Goal: Check status: Check status

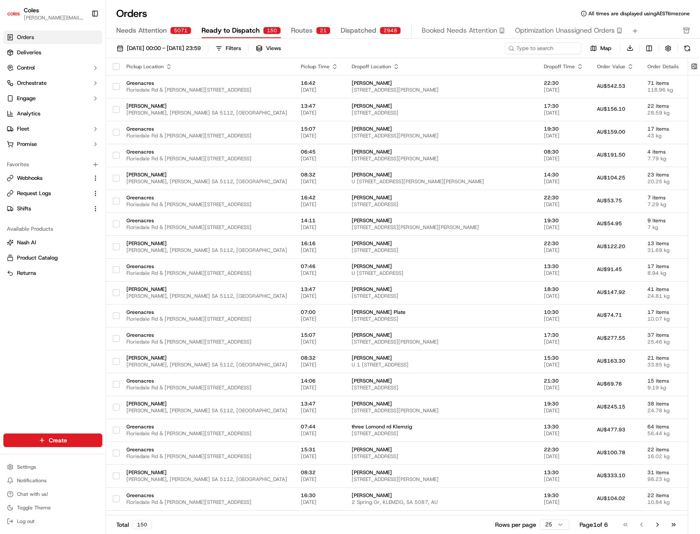
click at [308, 31] on span "Routes" at bounding box center [302, 30] width 22 height 10
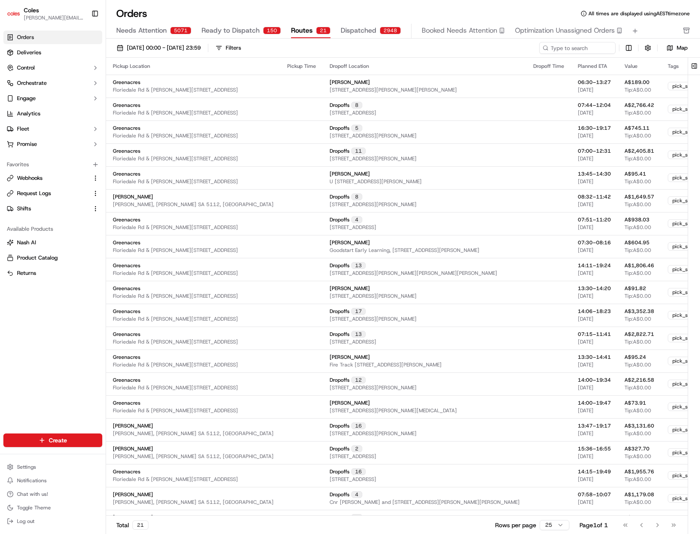
click at [372, 31] on span "Dispatched" at bounding box center [359, 30] width 36 height 10
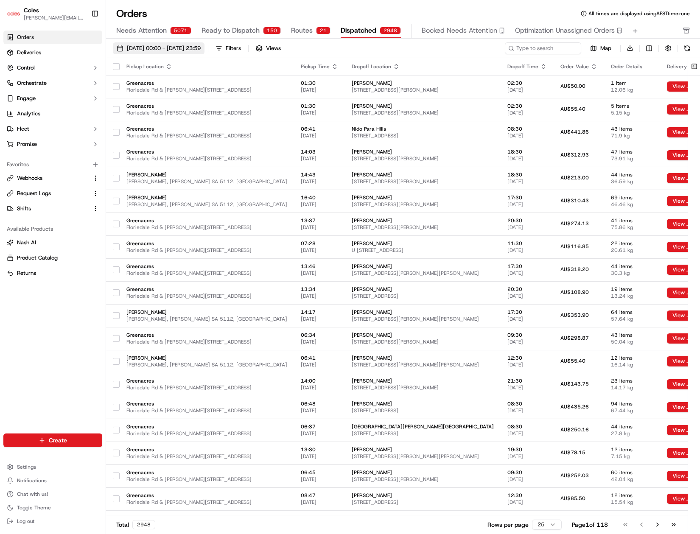
click at [132, 48] on span "[DATE] 00:00 - [DATE] 23:59" at bounding box center [164, 49] width 74 height 8
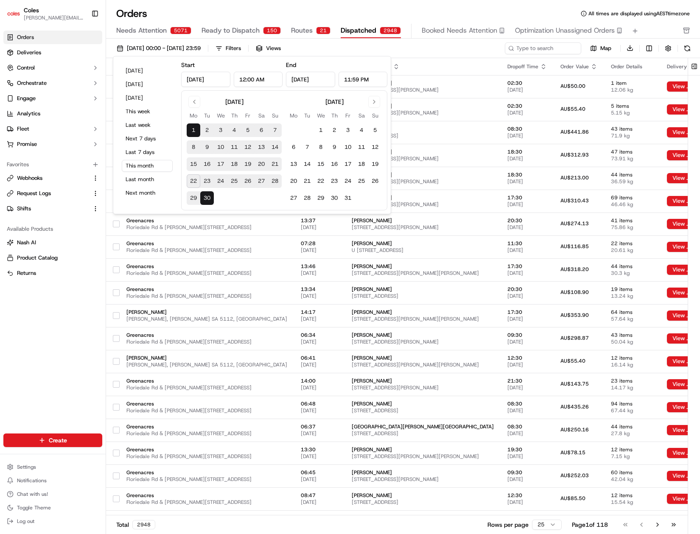
click at [193, 180] on button "22" at bounding box center [194, 181] width 14 height 14
type input "[DATE]"
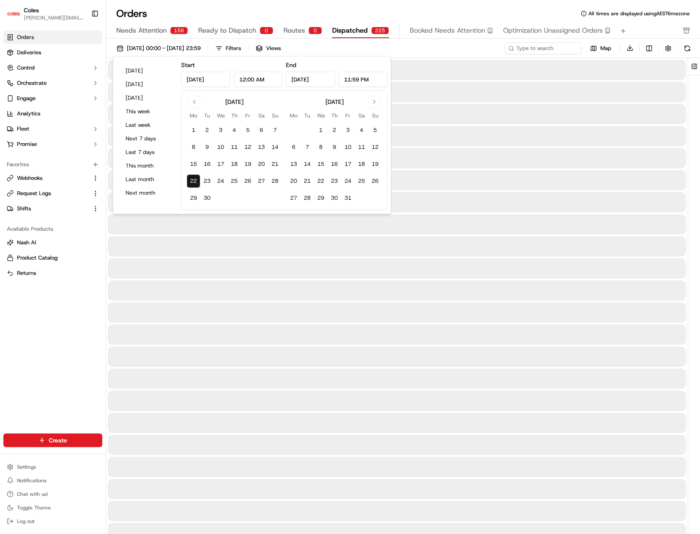
click at [193, 180] on button "22" at bounding box center [194, 181] width 14 height 14
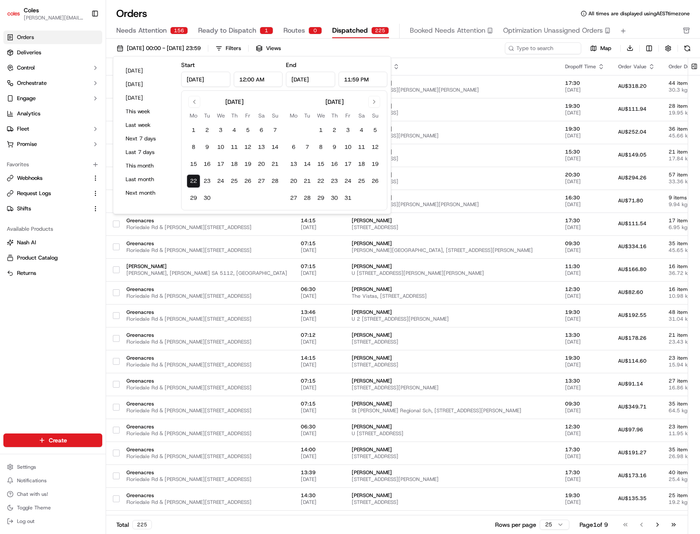
click at [410, 45] on div "[DATE] 00:00 - [DATE] 23:59 Filters Views" at bounding box center [308, 48] width 390 height 12
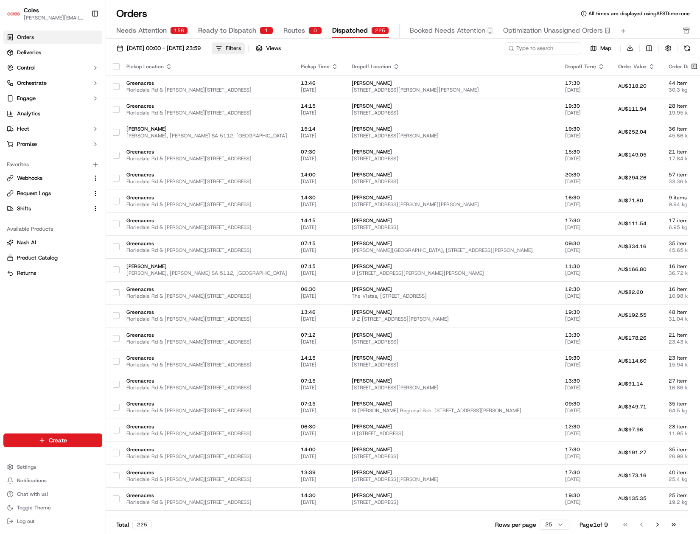
click at [245, 50] on button "Filters" at bounding box center [228, 48] width 33 height 12
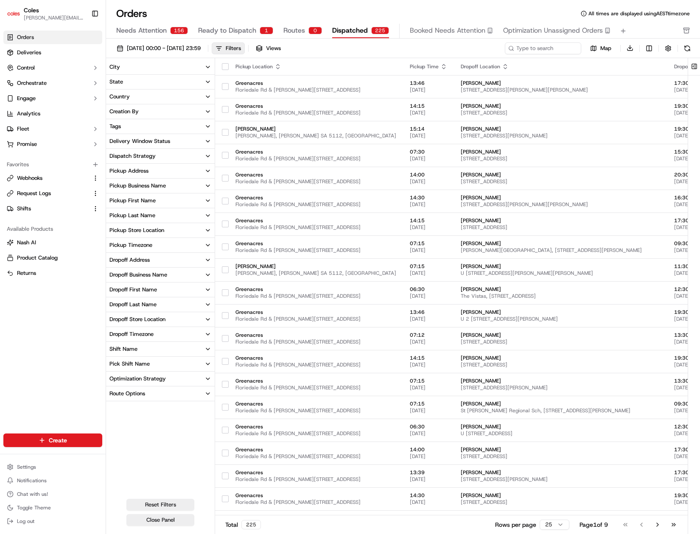
click at [131, 366] on div "Pick Shift Name" at bounding box center [129, 364] width 40 height 8
click at [114, 399] on button "S12" at bounding box center [112, 402] width 7 height 7
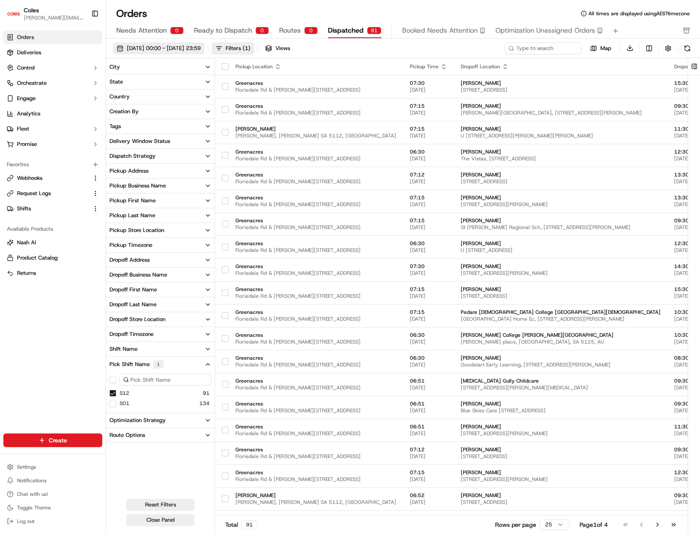
click at [201, 51] on span "[DATE] 00:00 - [DATE] 23:59" at bounding box center [164, 49] width 74 height 8
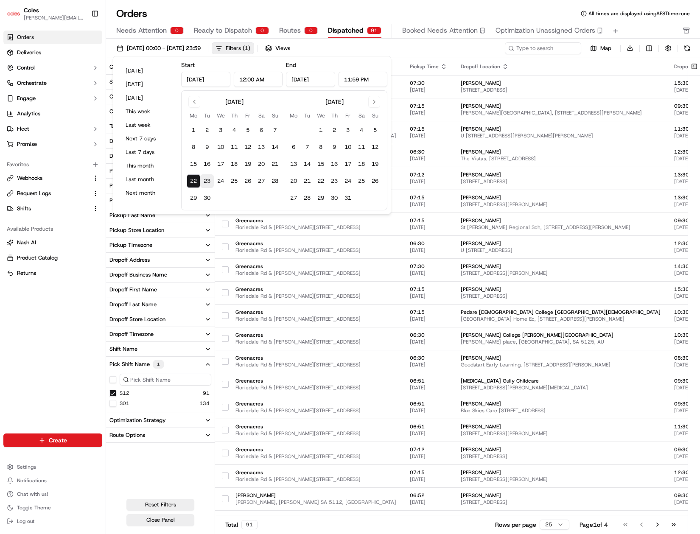
click at [207, 182] on button "23" at bounding box center [207, 181] width 14 height 14
type input "[DATE]"
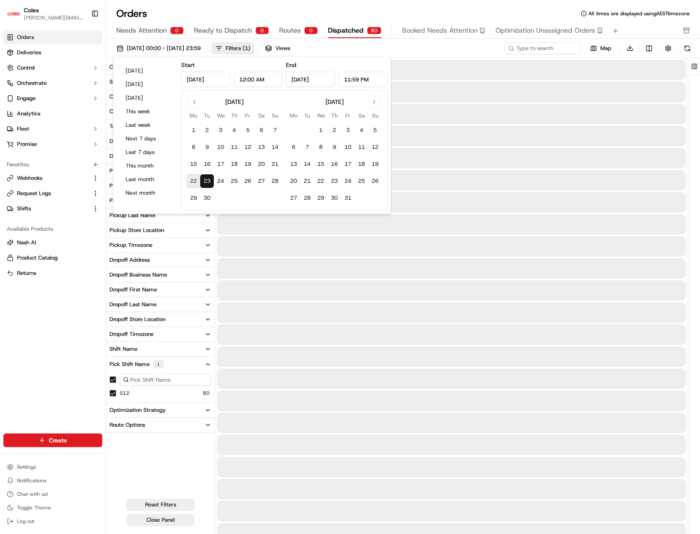
click at [207, 182] on button "23" at bounding box center [207, 181] width 14 height 14
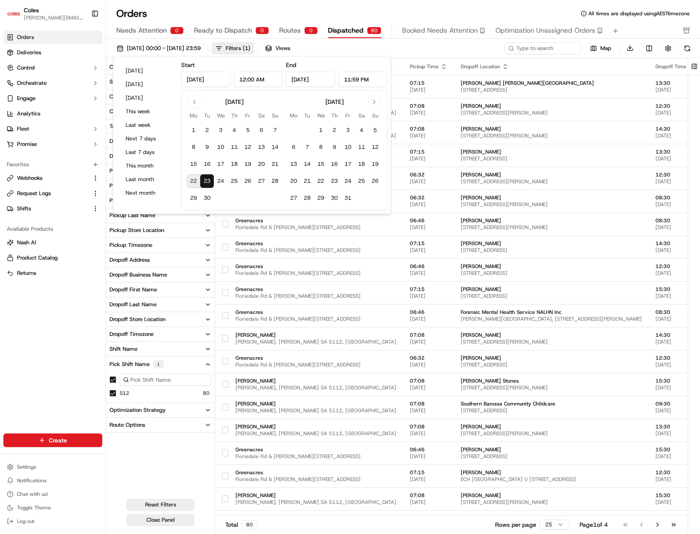
click at [164, 468] on div "City State Country Creation By Tags Delivery Window Status Dispatch Strategy Pi…" at bounding box center [160, 278] width 109 height 436
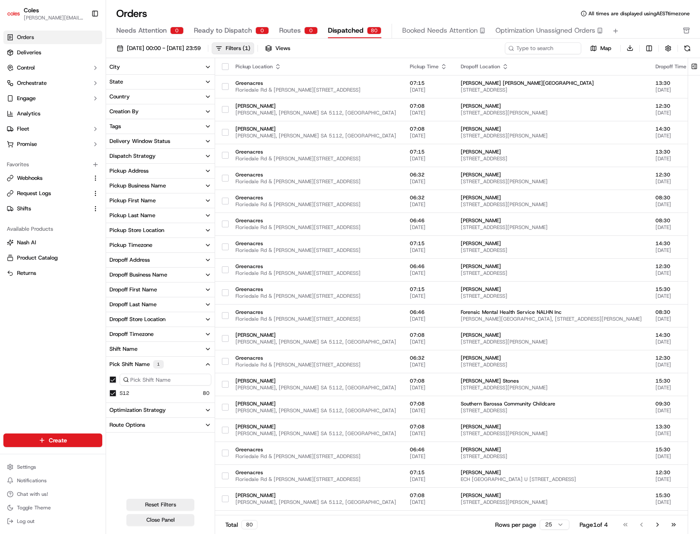
click at [151, 235] on button "Pickup Store Location" at bounding box center [160, 230] width 109 height 14
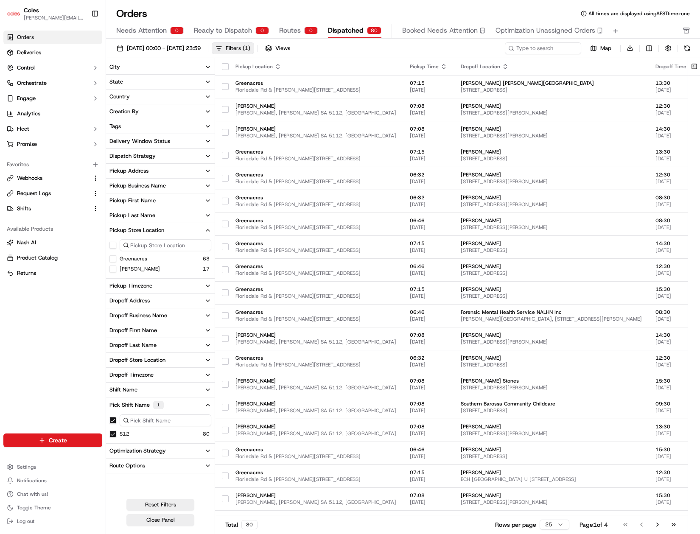
click at [114, 260] on button "Greenacres" at bounding box center [112, 258] width 7 height 7
